Goal: Information Seeking & Learning: Compare options

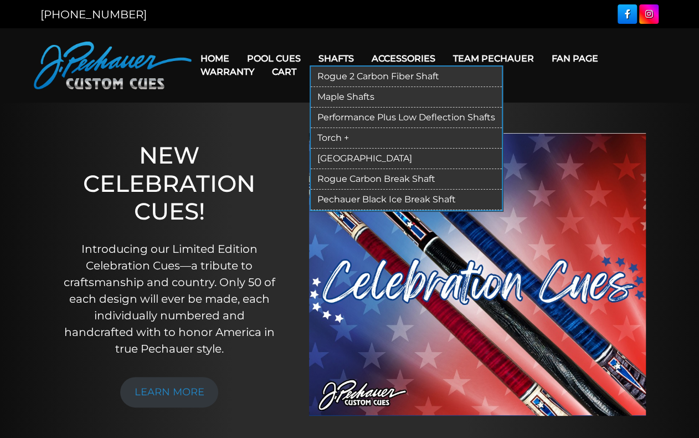
click at [474, 117] on link "Performance Plus Low Deflection Shafts" at bounding box center [406, 118] width 191 height 21
click at [363, 75] on link "Rogue 2 Carbon Fiber Shaft" at bounding box center [406, 77] width 191 height 21
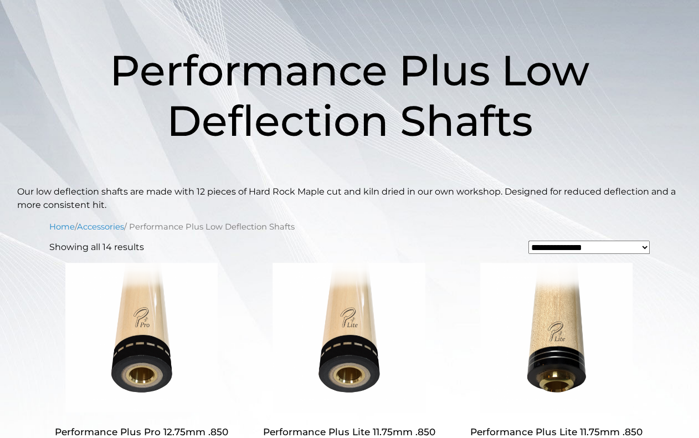
scroll to position [135, 0]
